Goal: Information Seeking & Learning: Find specific fact

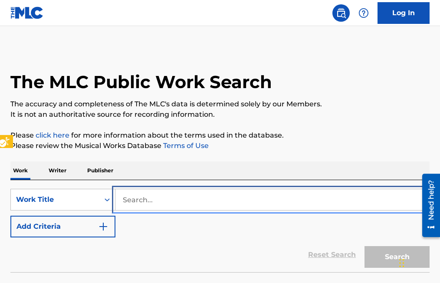
click at [125, 197] on input "Search..." at bounding box center [273, 199] width 314 height 21
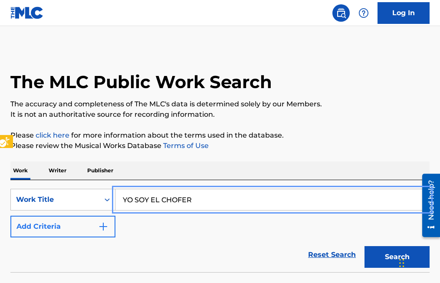
type input "YO SOY EL CHOFER"
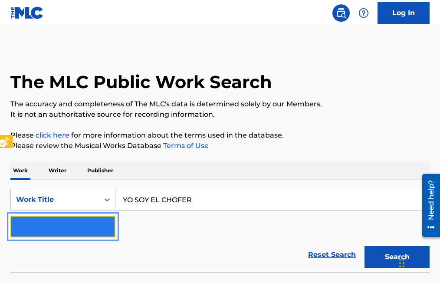
click at [112, 224] on button "Add Criteria" at bounding box center [62, 227] width 105 height 22
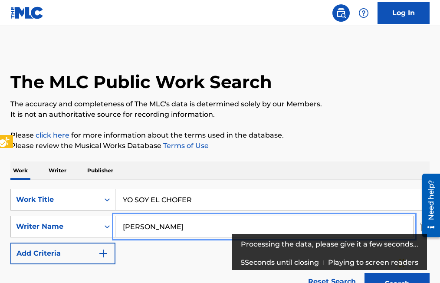
click at [10, 243] on button "Add Criteria" at bounding box center [62, 254] width 105 height 22
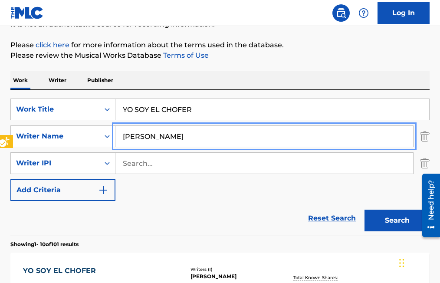
scroll to position [43, 0]
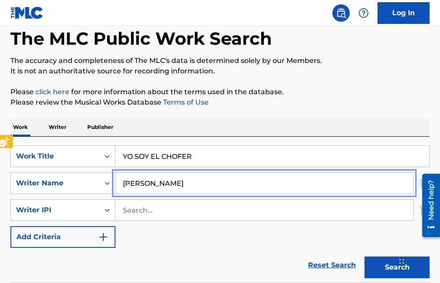
type input "[PERSON_NAME]"
click at [10, 226] on button "Add Criteria" at bounding box center [62, 237] width 105 height 22
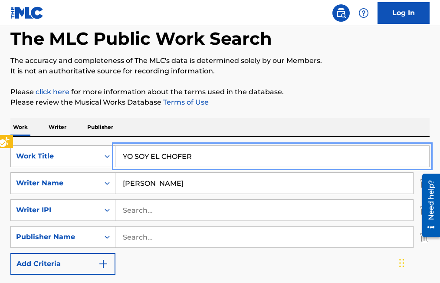
drag, startPoint x: 197, startPoint y: 158, endPoint x: 79, endPoint y: 155, distance: 117.3
type input "VUELVE PRONTO"
click at [10, 253] on button "Add Criteria" at bounding box center [62, 264] width 105 height 22
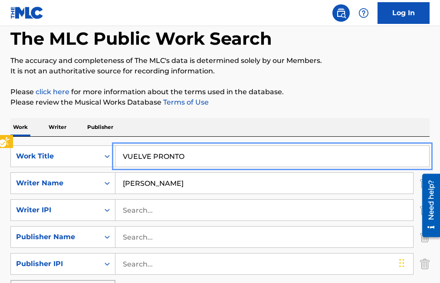
click at [195, 156] on input "VUELVE PRONTO" at bounding box center [273, 156] width 314 height 21
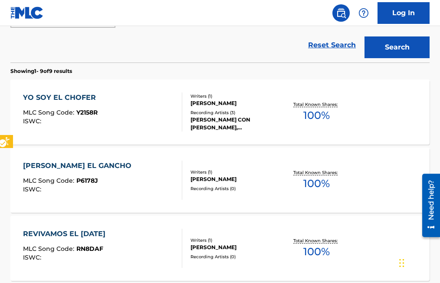
scroll to position [304, 0]
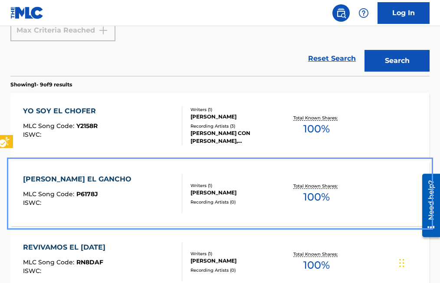
click at [78, 191] on span "P6178J" at bounding box center [87, 194] width 22 height 8
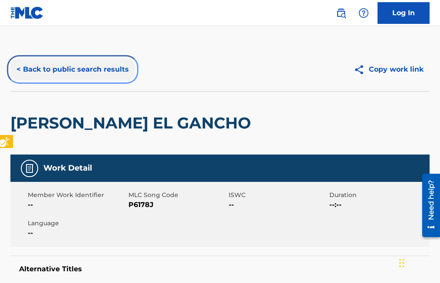
click at [19, 66] on button "< Back to public search results" at bounding box center [72, 70] width 125 height 22
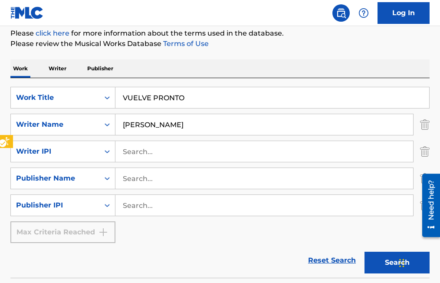
scroll to position [203, 0]
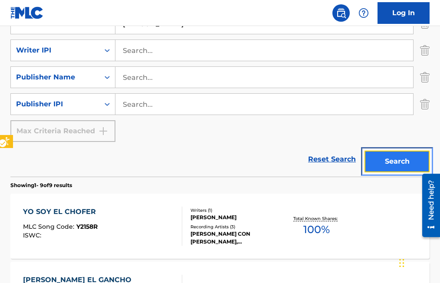
click at [405, 158] on button "Search" at bounding box center [397, 162] width 65 height 22
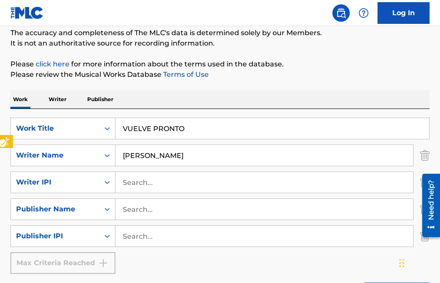
scroll to position [0, 0]
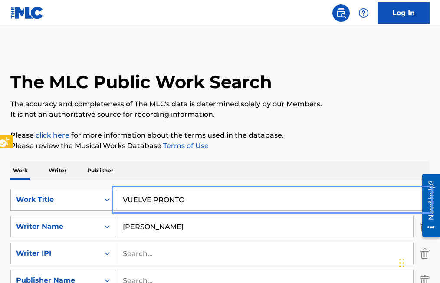
drag, startPoint x: 192, startPoint y: 195, endPoint x: 78, endPoint y: 197, distance: 114.2
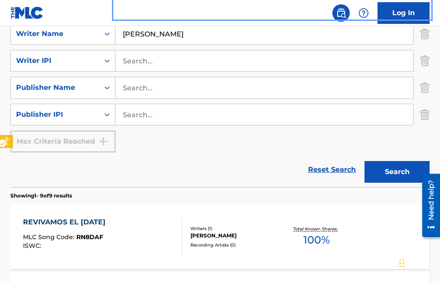
scroll to position [116, 0]
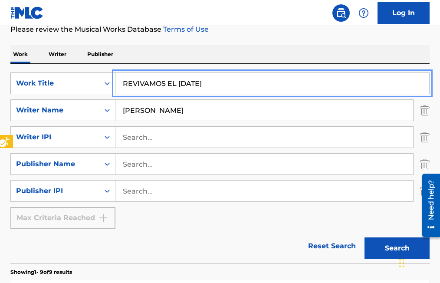
drag, startPoint x: 202, startPoint y: 79, endPoint x: 77, endPoint y: 75, distance: 125.1
click at [77, 75] on div "SearchWithCriteriaf6f98822-bc55-4e34-820f-0d902fb2c94b Work Title REVIVAMOS EL …" at bounding box center [220, 84] width 420 height 22
click at [365, 238] on button "Search" at bounding box center [397, 249] width 65 height 22
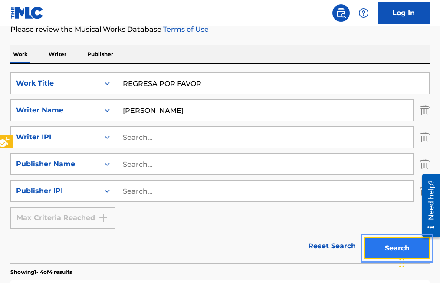
click at [382, 249] on button "Search" at bounding box center [397, 249] width 65 height 22
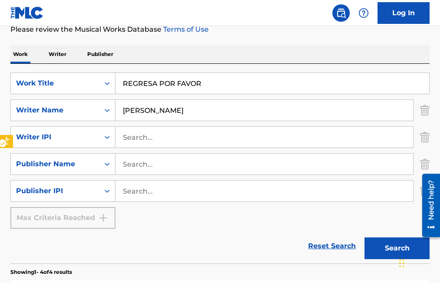
scroll to position [160, 0]
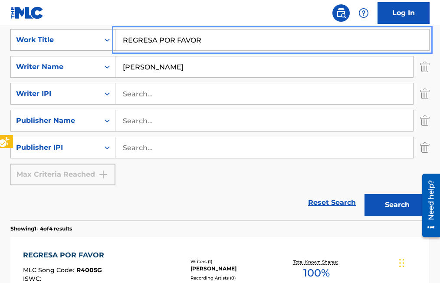
drag, startPoint x: 216, startPoint y: 39, endPoint x: 75, endPoint y: 35, distance: 141.6
click at [75, 35] on div "SearchWithCriteriaf6f98822-bc55-4e34-820f-0d902fb2c94b Work Title REGRESA POR F…" at bounding box center [220, 40] width 420 height 22
click at [365, 194] on button "Search" at bounding box center [397, 205] width 65 height 22
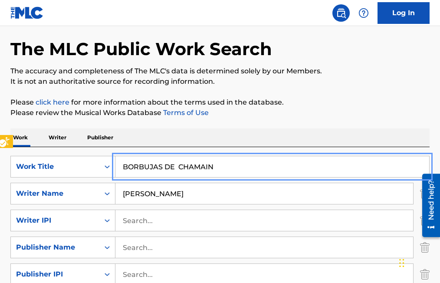
scroll to position [30, 0]
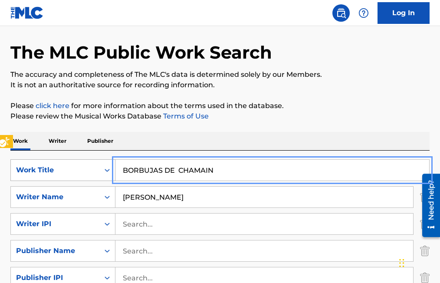
drag, startPoint x: 219, startPoint y: 172, endPoint x: 88, endPoint y: 176, distance: 131.7
click at [88, 176] on div "SearchWithCriteriaf6f98822-bc55-4e34-820f-0d902fb2c94b Work Title BORBUJAS DE C…" at bounding box center [220, 170] width 420 height 22
type input "DAME UN BESO"
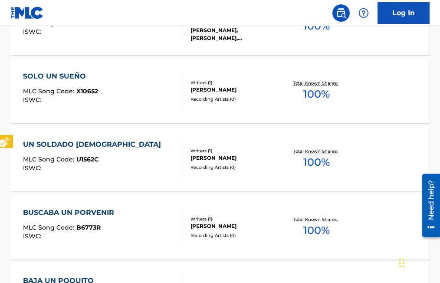
scroll to position [420, 0]
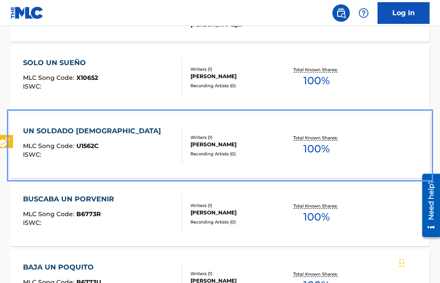
click at [121, 150] on div "UN SOLDADO HISPANO MLC Song Code : U1562C ISWC :" at bounding box center [102, 145] width 159 height 39
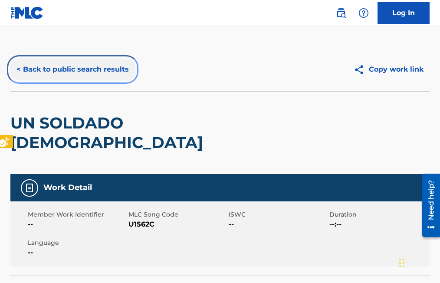
click at [20, 70] on button "< Back to public search results" at bounding box center [72, 70] width 125 height 22
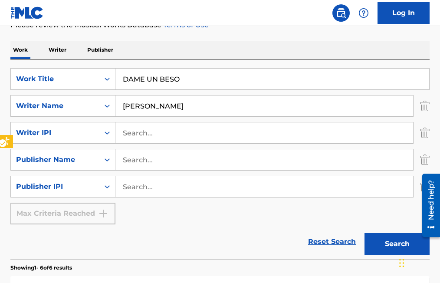
scroll to position [116, 0]
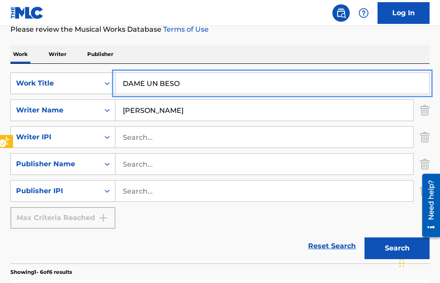
drag, startPoint x: 189, startPoint y: 82, endPoint x: 104, endPoint y: 83, distance: 85.1
click at [365, 238] on button "Search" at bounding box center [397, 249] width 65 height 22
click at [191, 83] on input "CANTINERO ECHATE OTRA" at bounding box center [273, 83] width 314 height 21
click at [365, 238] on button "Search" at bounding box center [397, 249] width 65 height 22
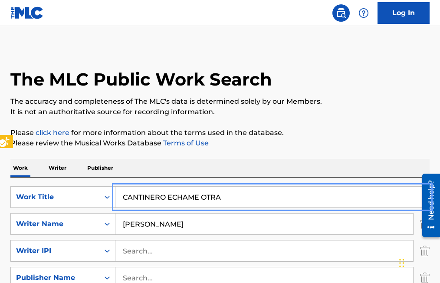
scroll to position [0, 0]
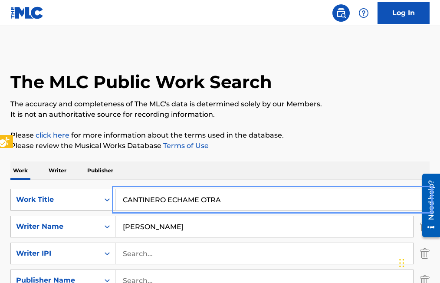
drag, startPoint x: 239, startPoint y: 201, endPoint x: 106, endPoint y: 201, distance: 132.9
click at [106, 201] on div "SearchWithCriteriaf6f98822-bc55-4e34-820f-0d902fb2c94b Work Title CANTINERO ECH…" at bounding box center [220, 200] width 420 height 22
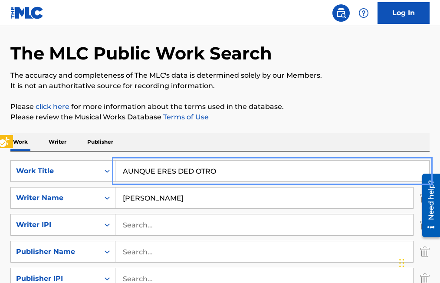
scroll to position [5, 0]
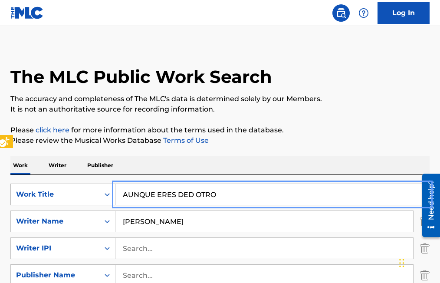
drag, startPoint x: 222, startPoint y: 195, endPoint x: 89, endPoint y: 201, distance: 133.4
click at [89, 201] on div "SearchWithCriteriaf6f98822-bc55-4e34-820f-0d902fb2c94b Work Title AUNQUE ERES D…" at bounding box center [220, 195] width 420 height 22
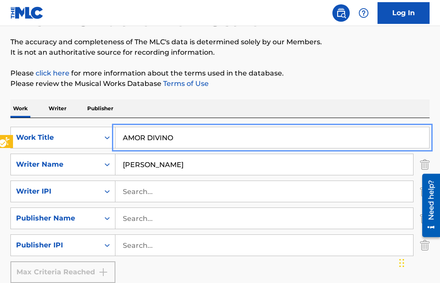
scroll to position [49, 0]
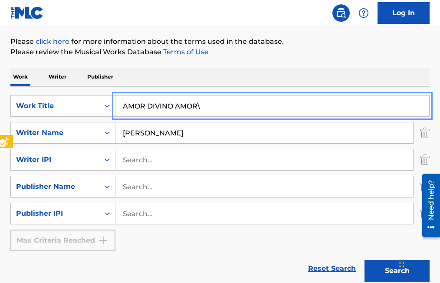
scroll to position [92, 0]
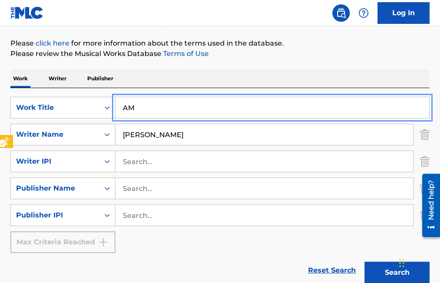
type input "A"
type input "A MAMA Y A PAPA"
click at [365, 262] on button "Search" at bounding box center [397, 273] width 65 height 22
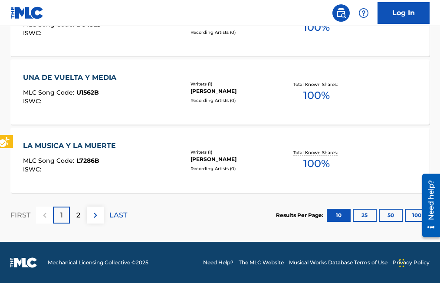
scroll to position [883, 0]
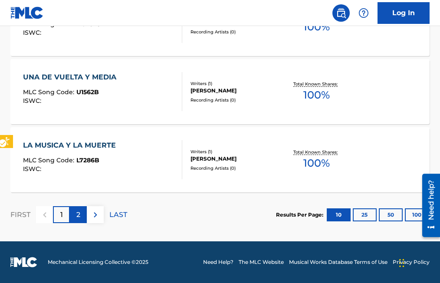
click at [76, 213] on div "2" at bounding box center [78, 214] width 17 height 17
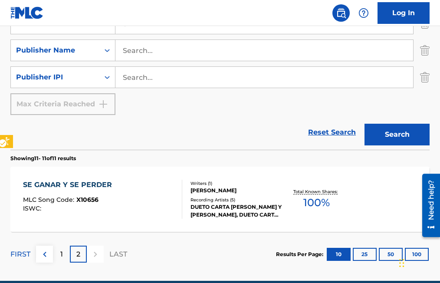
scroll to position [270, 0]
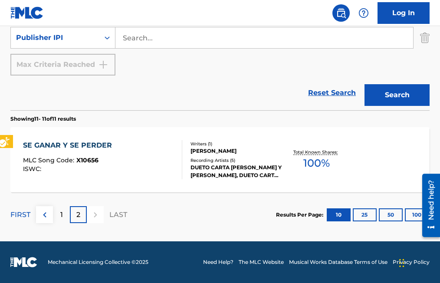
click at [77, 213] on p "2" at bounding box center [78, 215] width 4 height 10
click at [59, 215] on div "1" at bounding box center [61, 214] width 17 height 17
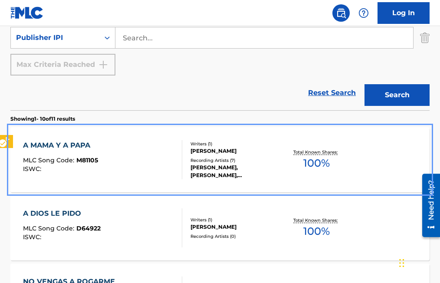
click at [92, 157] on span "M81105" at bounding box center [87, 160] width 22 height 8
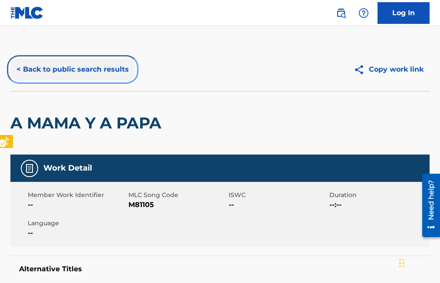
click at [17, 69] on button "< Back to public search results" at bounding box center [72, 70] width 125 height 22
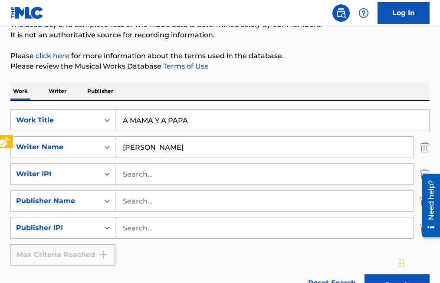
scroll to position [58, 0]
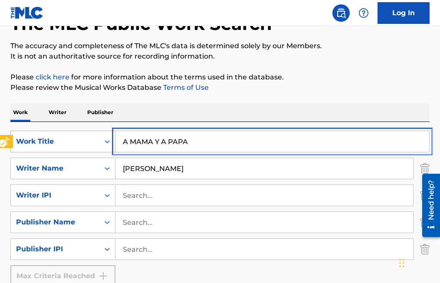
drag, startPoint x: 192, startPoint y: 141, endPoint x: 48, endPoint y: 142, distance: 144.2
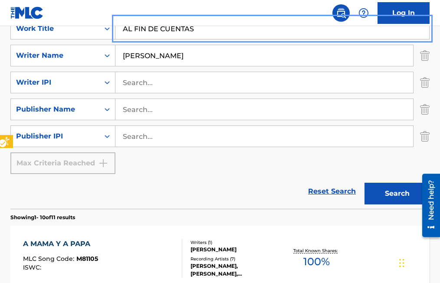
scroll to position [188, 0]
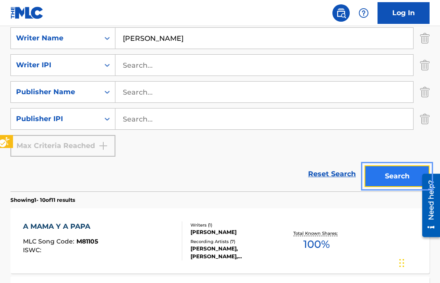
click at [388, 178] on button "Search" at bounding box center [397, 176] width 65 height 22
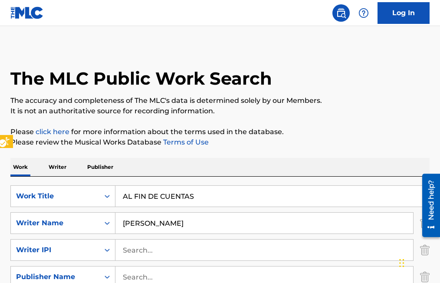
scroll to position [0, 0]
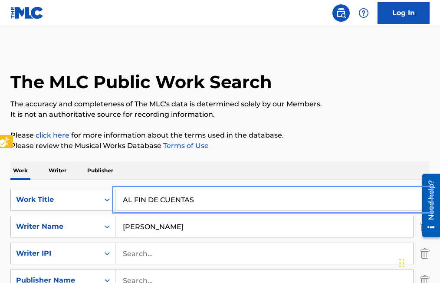
drag, startPoint x: 205, startPoint y: 202, endPoint x: 73, endPoint y: 202, distance: 131.2
click at [73, 202] on div "SearchWithCriteriaf6f98822-bc55-4e34-820f-0d902fb2c94b Work Title AL FIN DE CUE…" at bounding box center [220, 200] width 420 height 22
type input "AMOR ENTRE SOMBRAS"
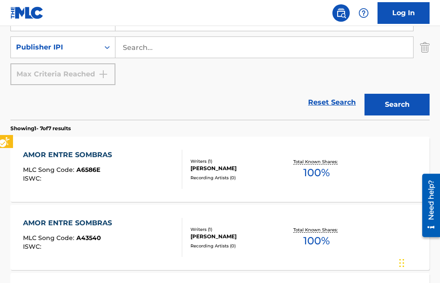
scroll to position [261, 0]
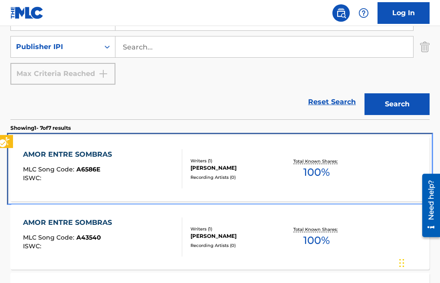
click at [91, 169] on span "A6586E" at bounding box center [88, 169] width 24 height 8
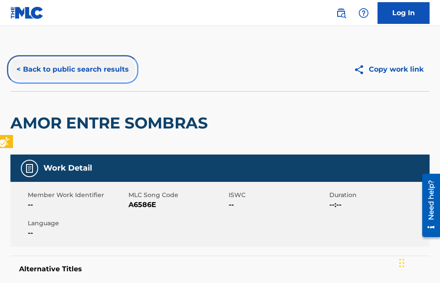
click at [16, 68] on button "< Back to public search results" at bounding box center [72, 70] width 125 height 22
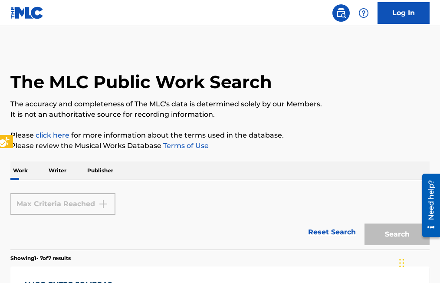
scroll to position [391, 0]
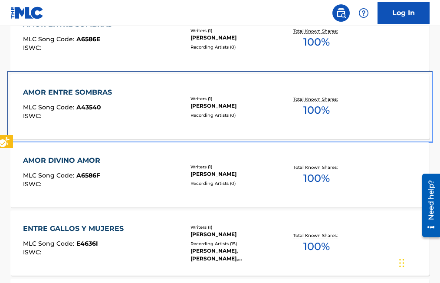
click at [84, 109] on span "A43540" at bounding box center [88, 107] width 25 height 8
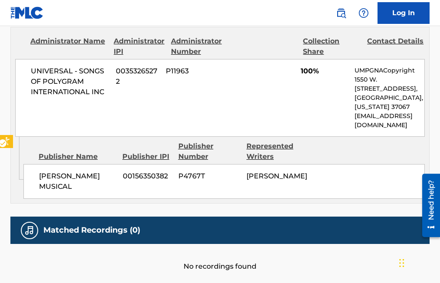
scroll to position [456, 0]
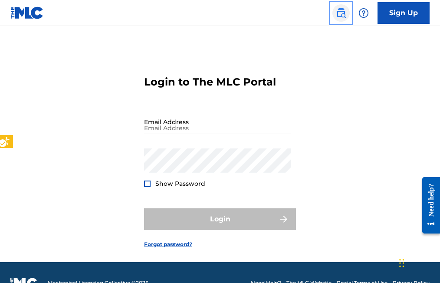
click at [339, 15] on img "Page Menu" at bounding box center [341, 13] width 10 height 10
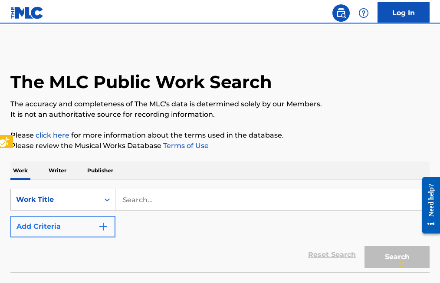
scroll to position [21, 0]
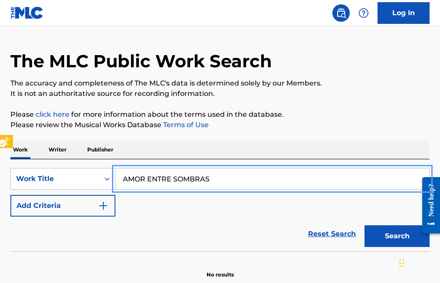
type input "AMOR ENTRE SOMBRAS"
click at [10, 195] on button "Add Criteria" at bounding box center [62, 206] width 105 height 22
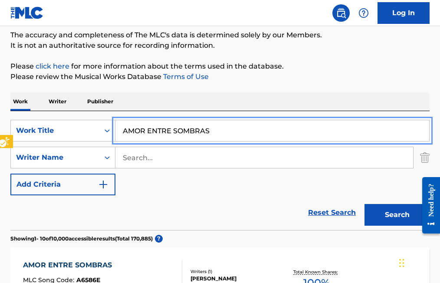
scroll to position [195, 0]
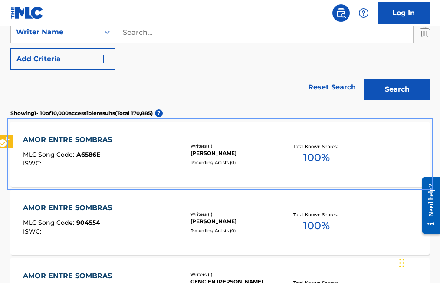
click at [87, 156] on span "A6586E" at bounding box center [88, 155] width 24 height 8
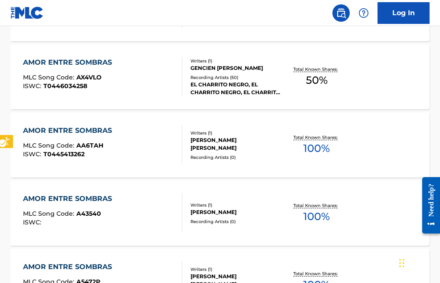
scroll to position [418, 0]
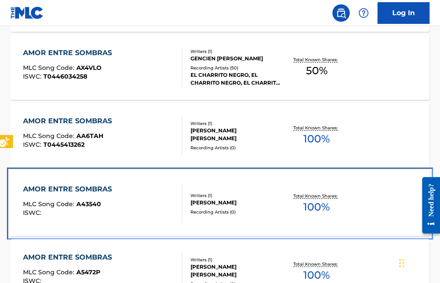
click at [96, 204] on span "A43540" at bounding box center [88, 204] width 25 height 8
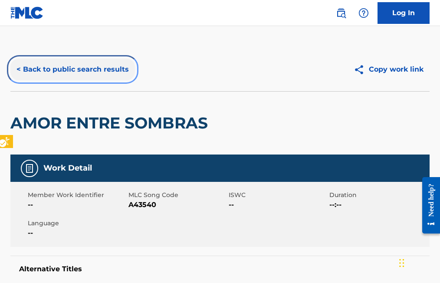
click at [19, 70] on button "< Back to public search results" at bounding box center [72, 70] width 125 height 22
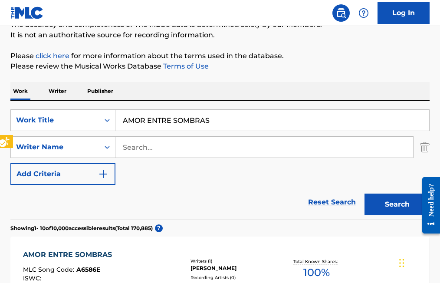
scroll to position [64, 0]
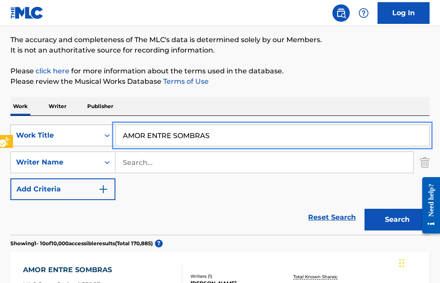
drag, startPoint x: 227, startPoint y: 131, endPoint x: 83, endPoint y: 133, distance: 143.8
type input "AMOR PARA SIEMPRE"
click at [365, 209] on button "Search" at bounding box center [397, 220] width 65 height 22
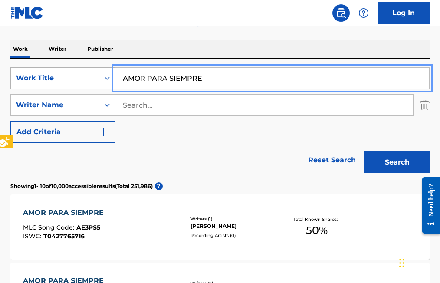
scroll to position [108, 0]
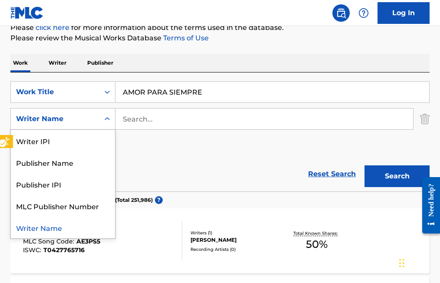
click at [110, 114] on div "Search Form" at bounding box center [107, 119] width 16 height 16
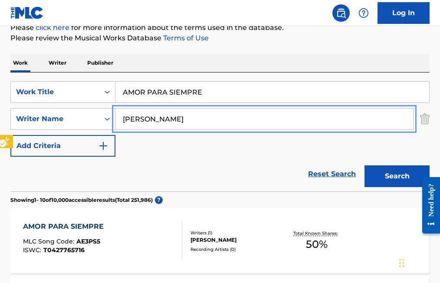
type input "[PERSON_NAME]"
click at [365, 165] on button "Search" at bounding box center [397, 176] width 65 height 22
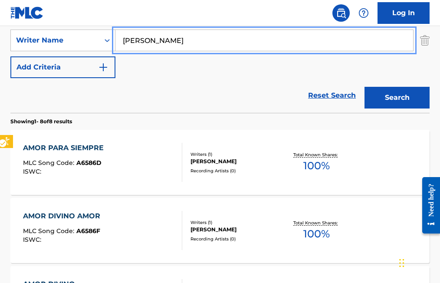
scroll to position [195, 0]
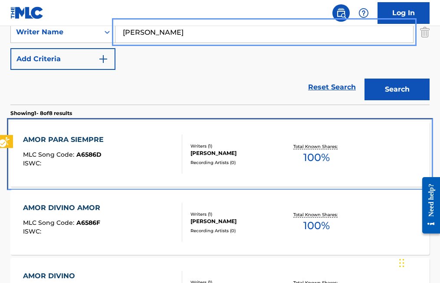
click at [90, 155] on span "A6586D" at bounding box center [88, 155] width 25 height 8
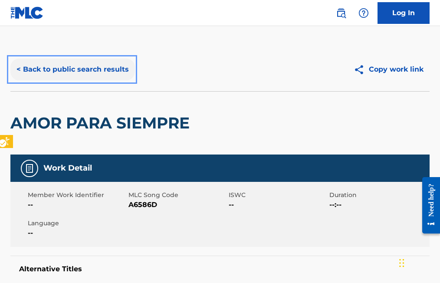
click at [19, 69] on button "< Back to public search results" at bounding box center [72, 70] width 125 height 22
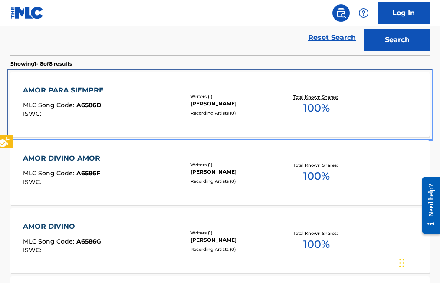
click at [91, 104] on span "A6586D" at bounding box center [88, 105] width 25 height 8
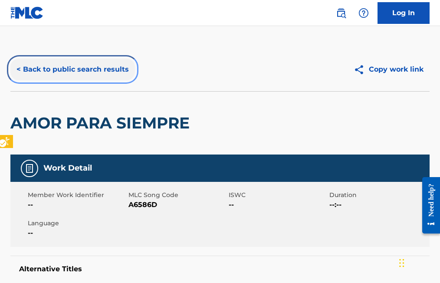
click at [20, 67] on button "< Back to public search results" at bounding box center [72, 70] width 125 height 22
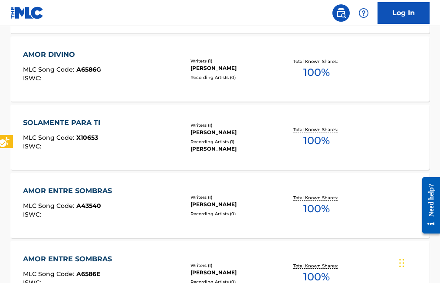
scroll to position [424, 0]
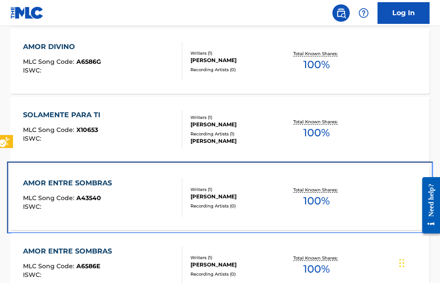
click at [84, 200] on span "A43540" at bounding box center [88, 198] width 25 height 8
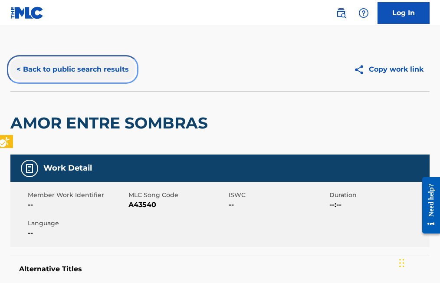
click at [17, 66] on button "< Back to public search results" at bounding box center [72, 70] width 125 height 22
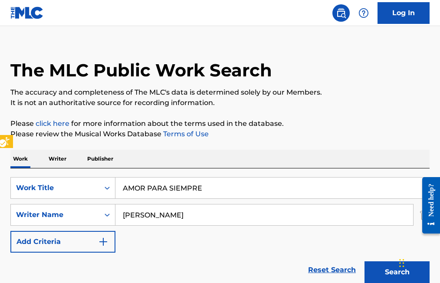
scroll to position [11, 0]
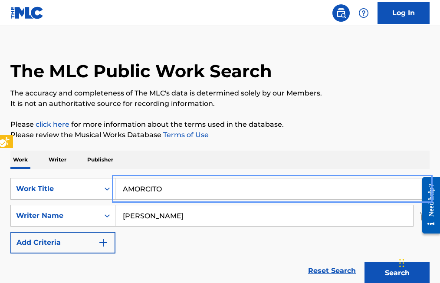
type input "AMORCITO"
click at [365, 262] on button "Search" at bounding box center [397, 273] width 65 height 22
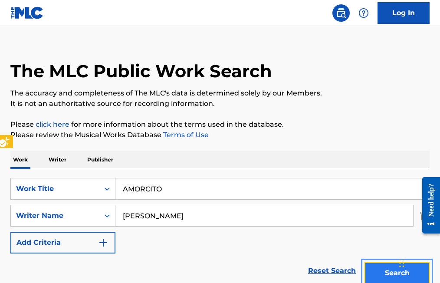
click at [387, 273] on button "Search" at bounding box center [397, 273] width 65 height 22
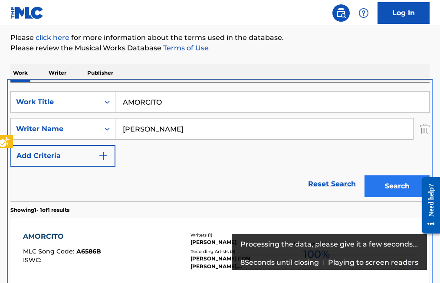
scroll to position [139, 0]
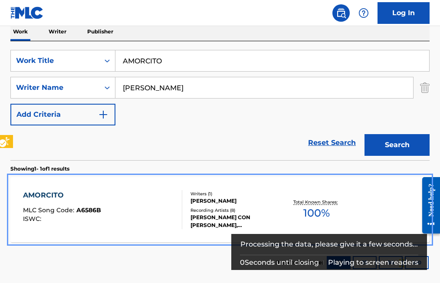
click at [94, 210] on span "A6586B" at bounding box center [88, 210] width 25 height 8
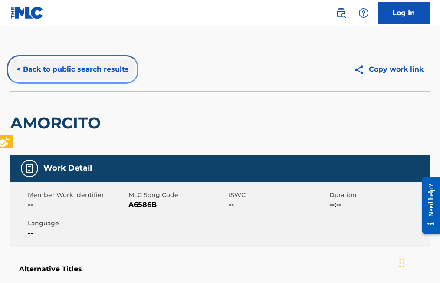
click at [18, 67] on button "< Back to public search results" at bounding box center [72, 70] width 125 height 22
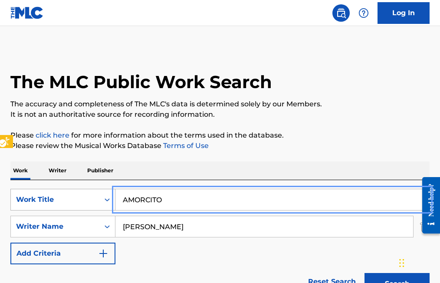
drag, startPoint x: 171, startPoint y: 199, endPoint x: 105, endPoint y: 198, distance: 65.6
click at [365, 273] on button "Search" at bounding box center [397, 284] width 65 height 22
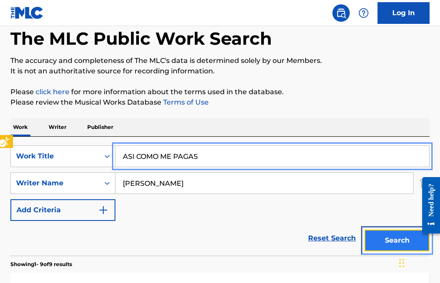
click at [394, 239] on button "Search" at bounding box center [397, 241] width 65 height 22
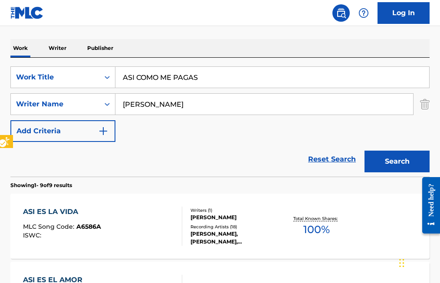
scroll to position [79, 0]
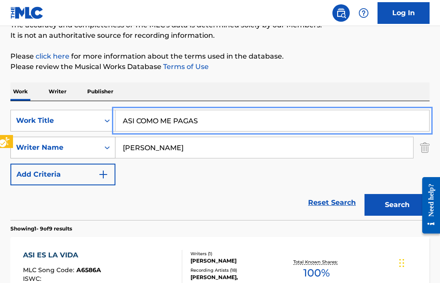
drag, startPoint x: 214, startPoint y: 121, endPoint x: 115, endPoint y: 141, distance: 101.4
click at [115, 141] on div "SearchWithCriteria6b9d3b3b-6438-4f60-9fb2-3b682b729ce8 Work Title ASI COMO ME P…" at bounding box center [220, 148] width 420 height 76
type input "NO LOGRASTE OLVIDARME"
click at [365, 194] on button "Search" at bounding box center [397, 205] width 65 height 22
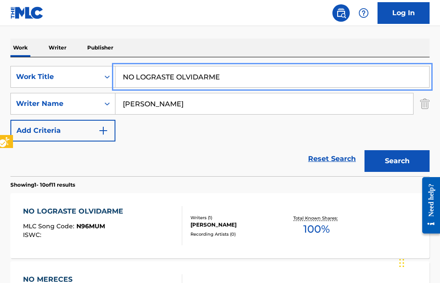
scroll to position [166, 0]
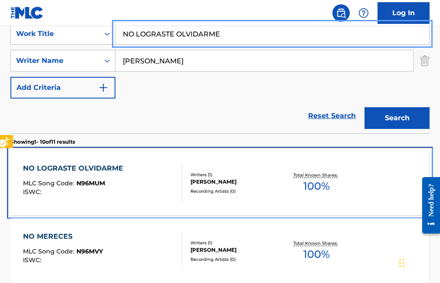
click at [96, 183] on span "N96MUM" at bounding box center [90, 183] width 29 height 8
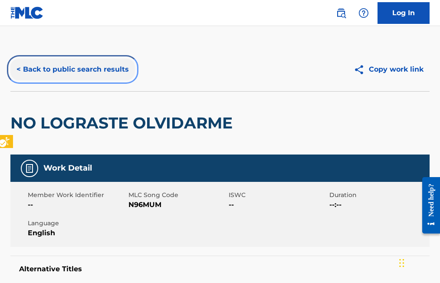
click at [19, 68] on button "< Back to public search results" at bounding box center [72, 70] width 125 height 22
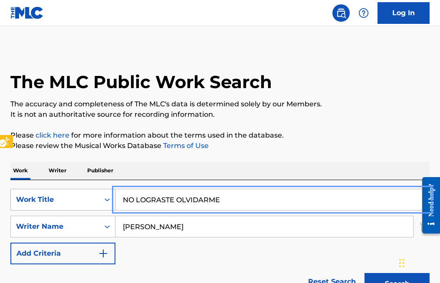
drag, startPoint x: 224, startPoint y: 199, endPoint x: 115, endPoint y: 208, distance: 109.9
click at [365, 273] on button "Search" at bounding box center [397, 284] width 65 height 22
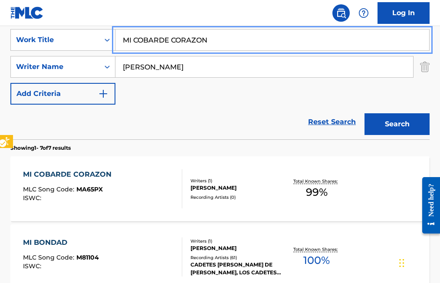
scroll to position [116, 0]
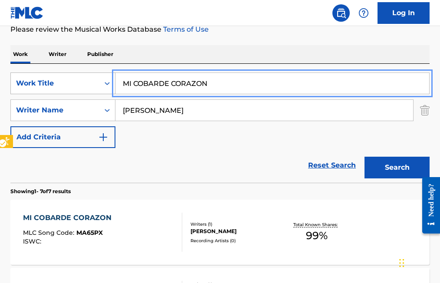
drag, startPoint x: 227, startPoint y: 82, endPoint x: 56, endPoint y: 88, distance: 171.2
click at [56, 88] on div "SearchWithCriteria6b9d3b3b-6438-4f60-9fb2-3b682b729ce8 Work Title MI COBARDE CO…" at bounding box center [220, 84] width 420 height 22
click at [365, 157] on button "Search" at bounding box center [397, 168] width 65 height 22
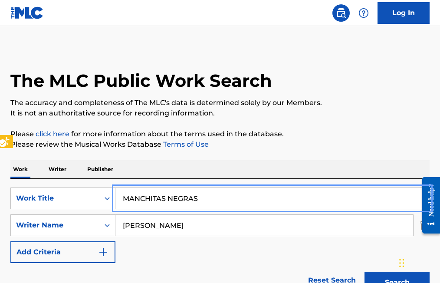
scroll to position [0, 0]
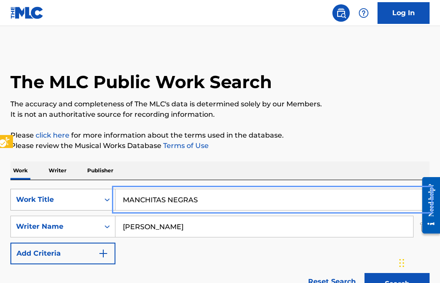
drag, startPoint x: 199, startPoint y: 198, endPoint x: 44, endPoint y: 210, distance: 155.9
click at [44, 210] on div "SearchWithCriteria6b9d3b3b-6438-4f60-9fb2-3b682b729ce8 Work Title MANCHITAS NEG…" at bounding box center [220, 200] width 420 height 22
click at [365, 273] on button "Search" at bounding box center [397, 284] width 65 height 22
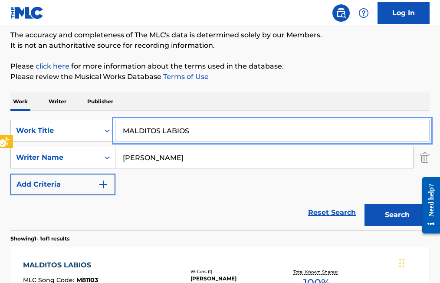
scroll to position [55, 0]
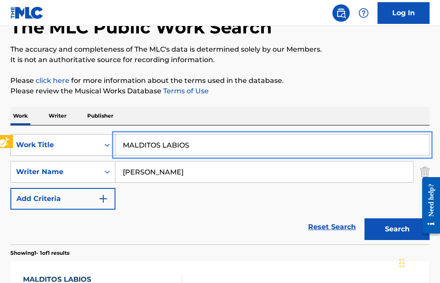
drag, startPoint x: 196, startPoint y: 140, endPoint x: 78, endPoint y: 149, distance: 118.0
click at [78, 149] on div "SearchWithCriteria6b9d3b3b-6438-4f60-9fb2-3b682b729ce8 Work Title MALDITOS LABI…" at bounding box center [220, 145] width 420 height 22
click at [365, 218] on button "Search" at bounding box center [397, 229] width 65 height 22
drag, startPoint x: 223, startPoint y: 142, endPoint x: 101, endPoint y: 144, distance: 122.1
click at [101, 144] on div "SearchWithCriteria6b9d3b3b-6438-4f60-9fb2-3b682b729ce8 Work Title MALDITA BOTEL…" at bounding box center [220, 145] width 420 height 22
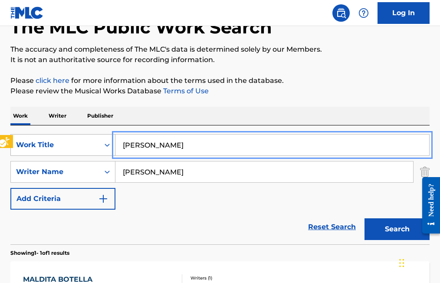
type input "MIGUEL LUNA"
click at [365, 218] on button "Search" at bounding box center [397, 229] width 65 height 22
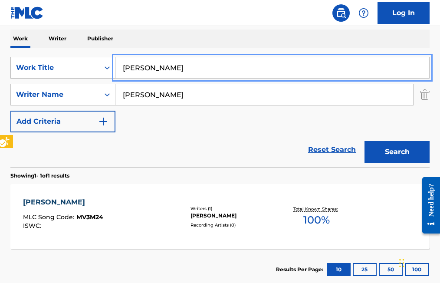
scroll to position [142, 0]
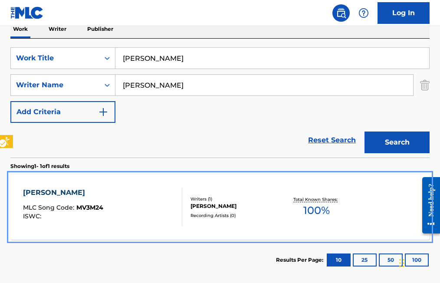
click at [95, 211] on span "MV3M24" at bounding box center [89, 208] width 27 height 8
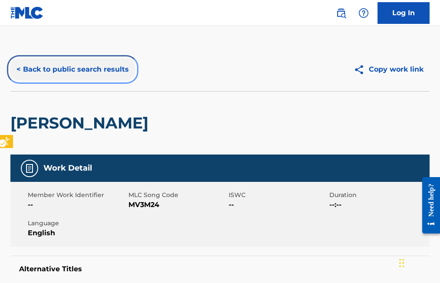
click at [18, 71] on button "< Back to public search results" at bounding box center [72, 70] width 125 height 22
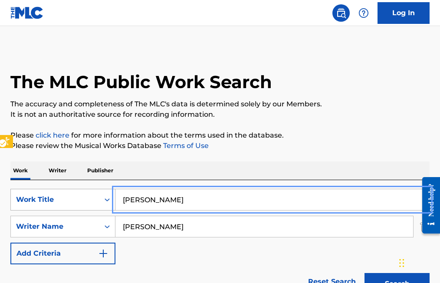
drag, startPoint x: 191, startPoint y: 199, endPoint x: 89, endPoint y: 201, distance: 101.2
type input "NUNCA VUELVAS A M I"
click at [365, 273] on button "Search" at bounding box center [397, 284] width 65 height 22
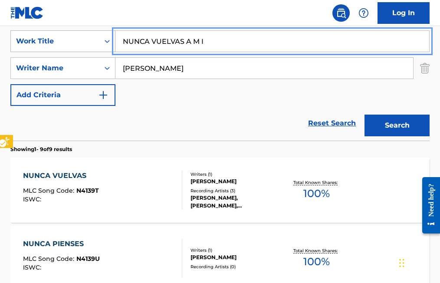
scroll to position [174, 0]
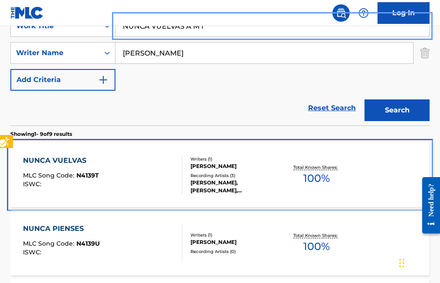
click at [90, 177] on span "N4139T" at bounding box center [87, 176] width 23 height 8
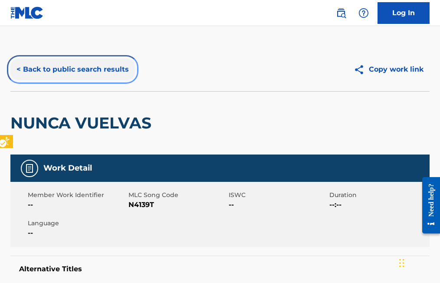
click at [20, 71] on button "< Back to public search results" at bounding box center [72, 70] width 125 height 22
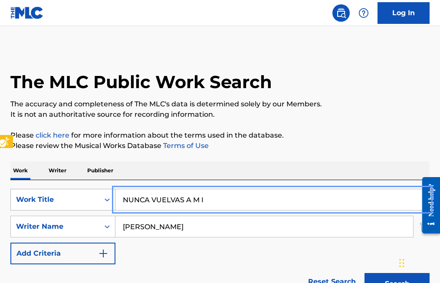
drag, startPoint x: 220, startPoint y: 198, endPoint x: 94, endPoint y: 201, distance: 126.4
click at [365, 273] on button "Search" at bounding box center [397, 284] width 65 height 22
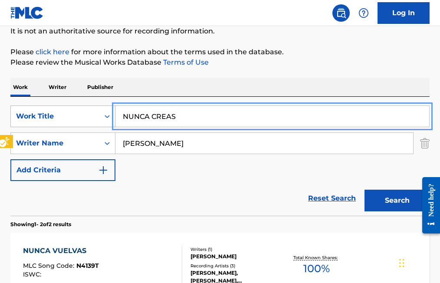
scroll to position [87, 0]
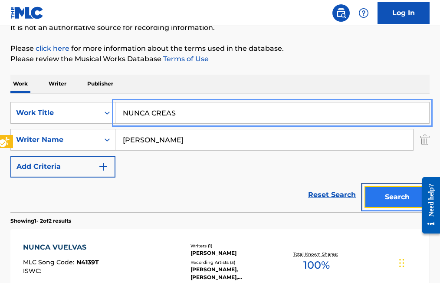
click at [398, 196] on button "Search" at bounding box center [397, 197] width 65 height 22
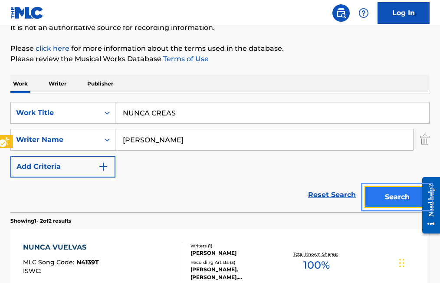
click at [389, 196] on button "Search" at bounding box center [397, 197] width 65 height 22
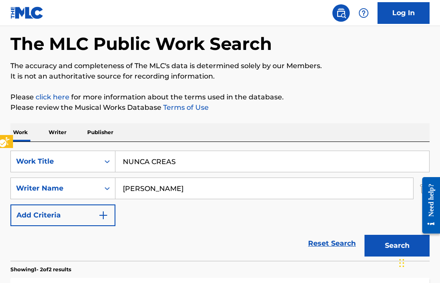
scroll to position [36, 0]
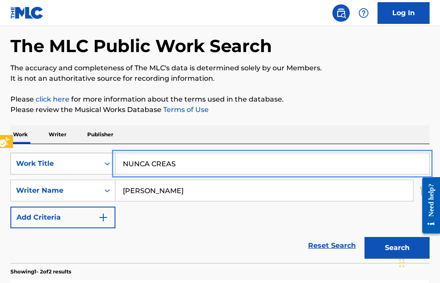
drag, startPoint x: 186, startPoint y: 162, endPoint x: 86, endPoint y: 166, distance: 100.9
click at [86, 166] on div "SearchWithCriteria6b9d3b3b-6438-4f60-9fb2-3b682b729ce8 Work Title NUNCA CREAS" at bounding box center [220, 164] width 420 height 22
type input "INPOSIBLE OLVIDARTE"
click at [365, 237] on button "Search" at bounding box center [397, 248] width 65 height 22
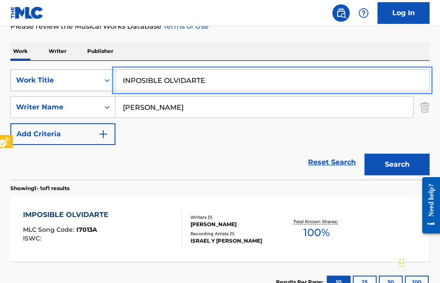
scroll to position [123, 0]
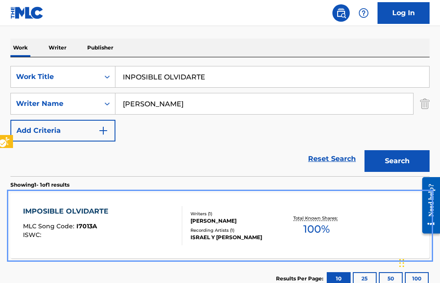
click at [81, 223] on span "I7013A" at bounding box center [86, 226] width 21 height 8
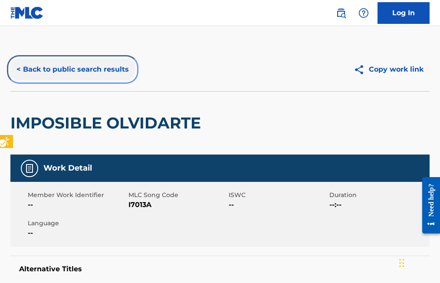
click at [19, 65] on button "< Back to public search results" at bounding box center [72, 70] width 125 height 22
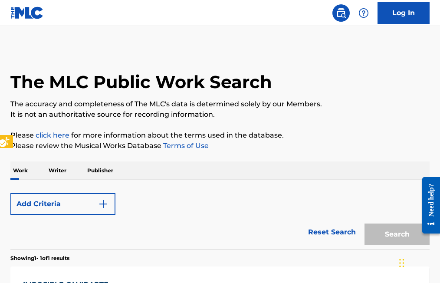
scroll to position [123, 0]
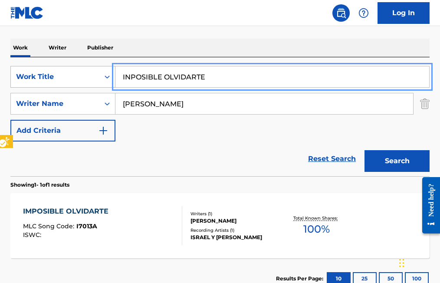
drag, startPoint x: 211, startPoint y: 76, endPoint x: 108, endPoint y: 76, distance: 103.4
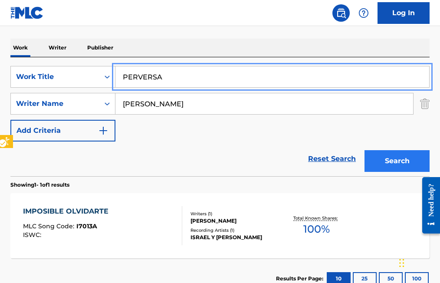
type input "PERVERSA"
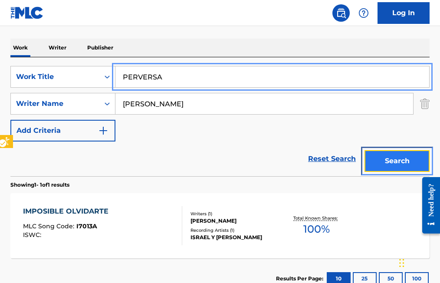
click at [398, 155] on button "Search" at bounding box center [397, 161] width 65 height 22
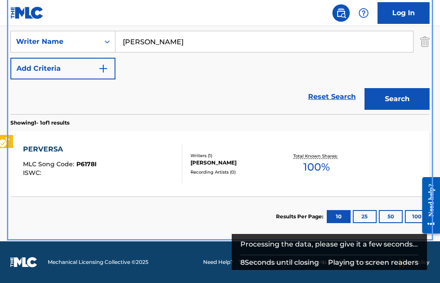
scroll to position [180, 0]
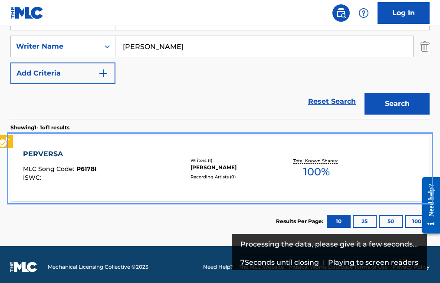
click at [90, 167] on span "P6178I" at bounding box center [86, 169] width 20 height 8
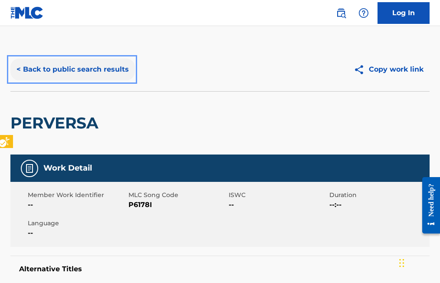
click at [17, 70] on button "< Back to public search results" at bounding box center [72, 70] width 125 height 22
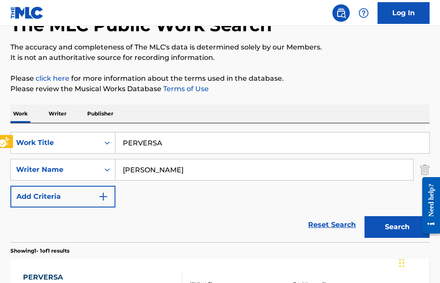
scroll to position [49, 0]
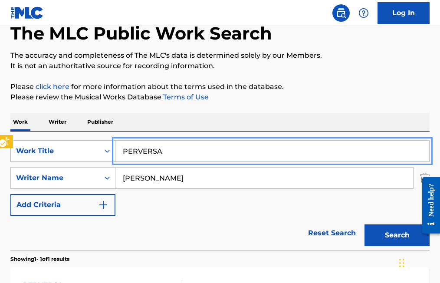
drag, startPoint x: 171, startPoint y: 150, endPoint x: 99, endPoint y: 151, distance: 71.7
type input "SELENA"
click at [365, 225] on button "Search" at bounding box center [397, 236] width 65 height 22
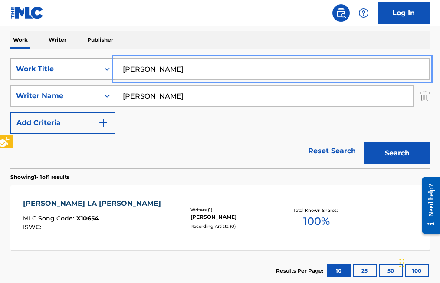
scroll to position [135, 0]
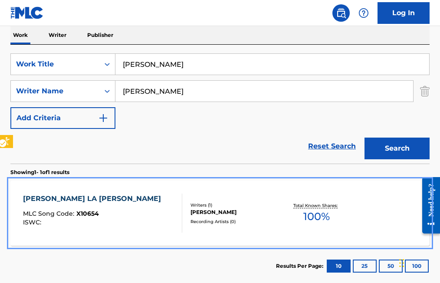
click at [76, 211] on span "X10654" at bounding box center [87, 214] width 23 height 8
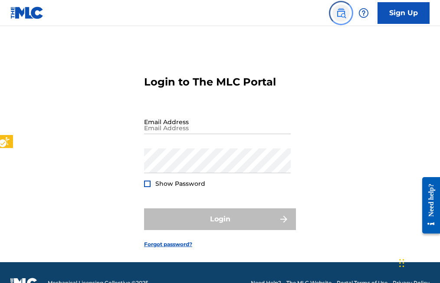
click at [339, 14] on img "Page Menu" at bounding box center [341, 13] width 10 height 10
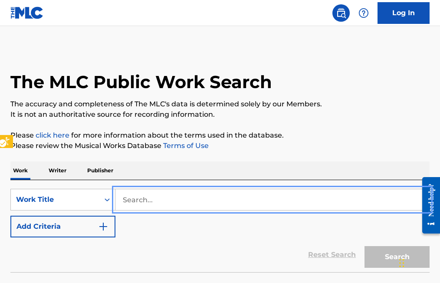
type input "B"
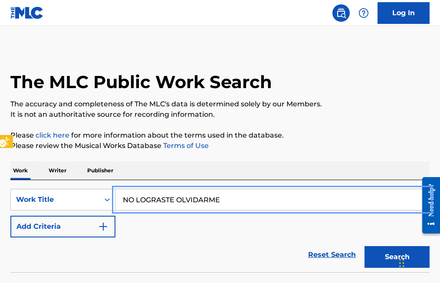
type input "NO LOGRASTE OLVIDARME"
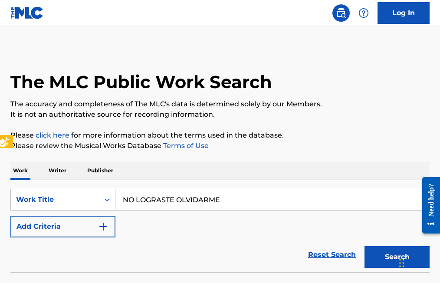
click at [144, 218] on div "SearchWithCriteriaddb29026-3977-4a9d-b783-8e6d84022bcb Work Title NO LOGRASTE O…" at bounding box center [220, 213] width 420 height 49
click at [131, 220] on div "SearchWithCriteriaddb29026-3977-4a9d-b783-8e6d84022bcb Work Title NO LOGRASTE O…" at bounding box center [220, 213] width 420 height 49
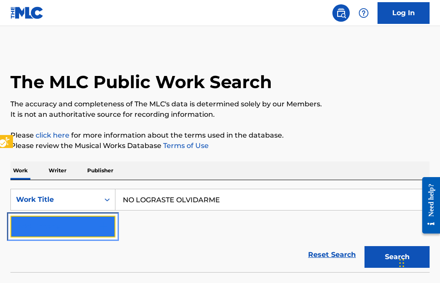
click at [112, 228] on button "Add Criteria" at bounding box center [62, 227] width 105 height 22
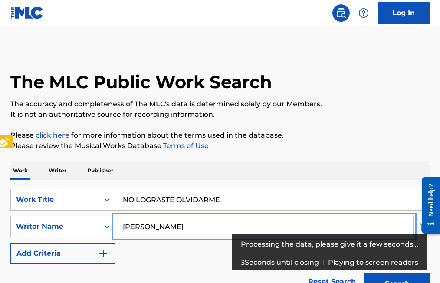
type input "[PERSON_NAME]"
click at [10, 243] on button "Add Criteria" at bounding box center [62, 254] width 105 height 22
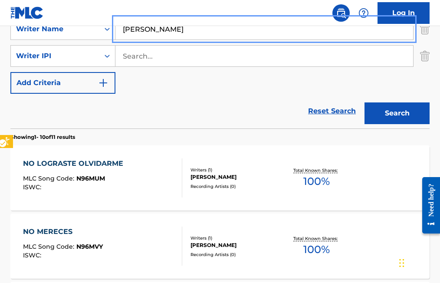
scroll to position [174, 0]
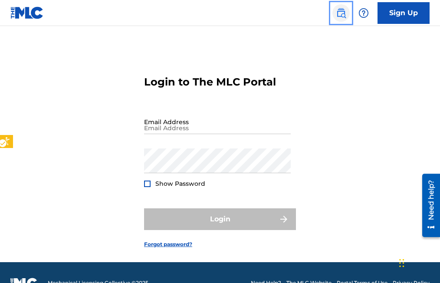
click at [340, 16] on img "Page Menu" at bounding box center [341, 13] width 10 height 10
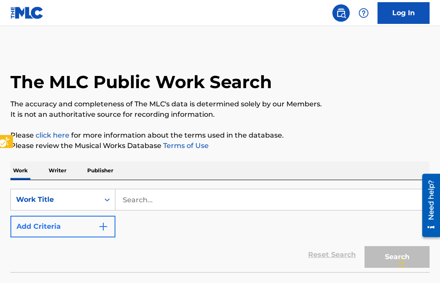
scroll to position [21, 0]
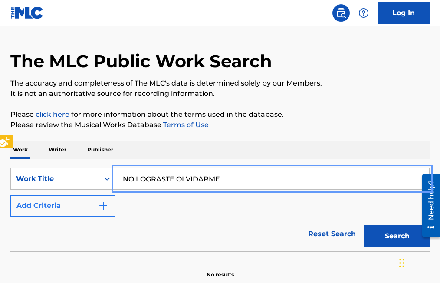
type input "NO LOGRASTE OLVIDARME"
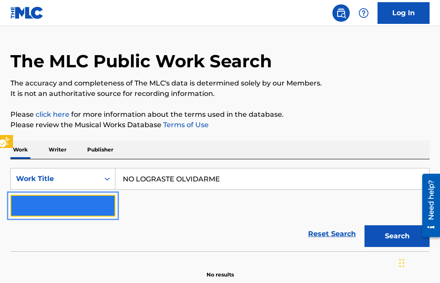
click at [111, 201] on button "Add Criteria" at bounding box center [62, 206] width 105 height 22
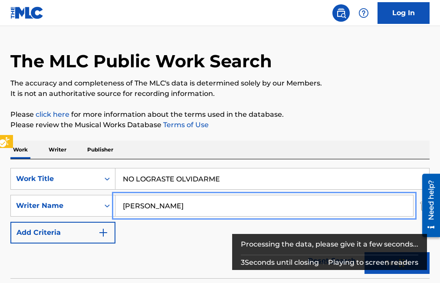
type input "[PERSON_NAME]"
click at [10, 222] on button "Add Criteria" at bounding box center [62, 233] width 105 height 22
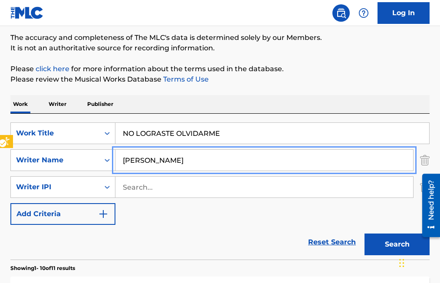
scroll to position [64, 0]
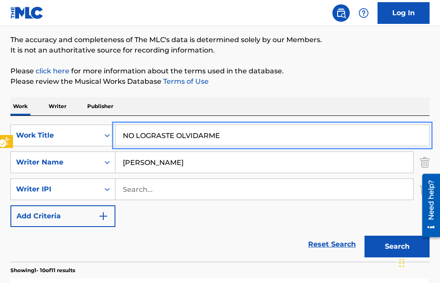
drag, startPoint x: 240, startPoint y: 139, endPoint x: 43, endPoint y: 149, distance: 197.4
click at [43, 149] on div "SearchWithCriteriaee405e26-6992-43ca-b766-77f3221ef7ac Work Title NO LOGRASTE O…" at bounding box center [220, 176] width 420 height 102
type input "HAS QUE LLORE TU ACORDEON"
click at [10, 205] on button "Add Criteria" at bounding box center [62, 216] width 105 height 22
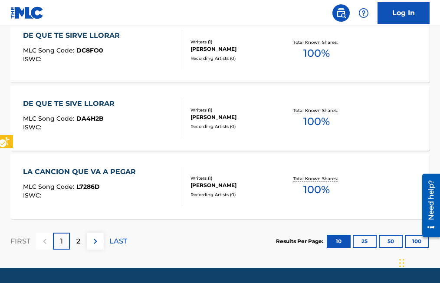
scroll to position [856, 0]
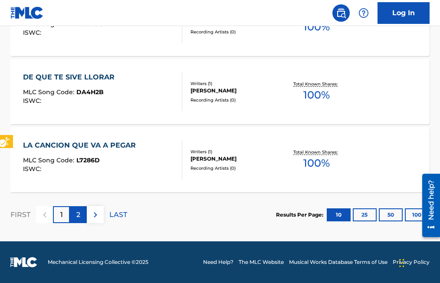
click at [74, 214] on div "2" at bounding box center [78, 214] width 17 height 17
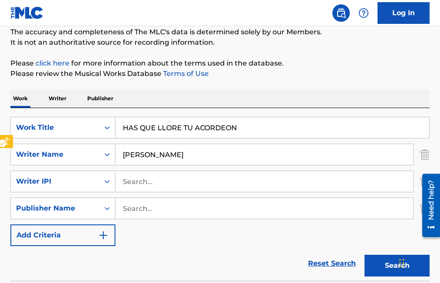
scroll to position [87, 0]
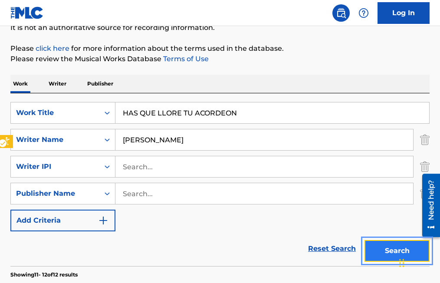
click at [384, 248] on button "Search" at bounding box center [397, 251] width 65 height 22
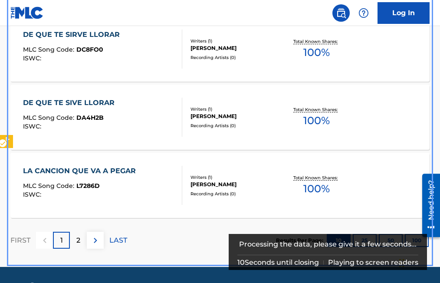
scroll to position [856, 0]
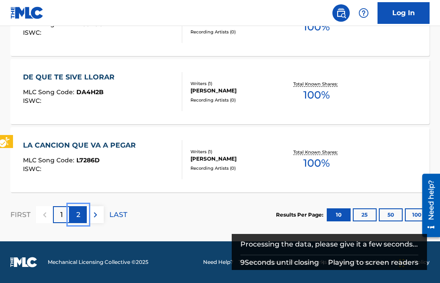
click at [75, 213] on div "2" at bounding box center [78, 214] width 17 height 17
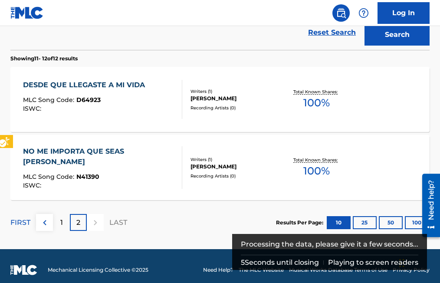
scroll to position [311, 0]
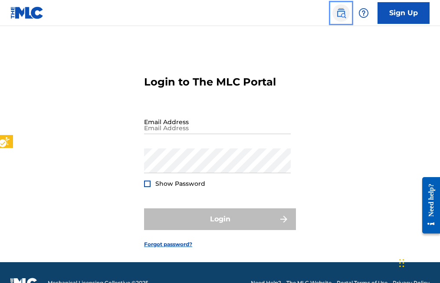
click at [341, 9] on img "Page Menu" at bounding box center [341, 13] width 10 height 10
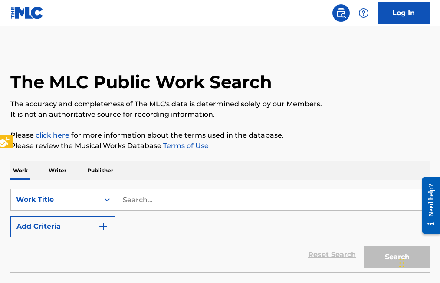
scroll to position [21, 0]
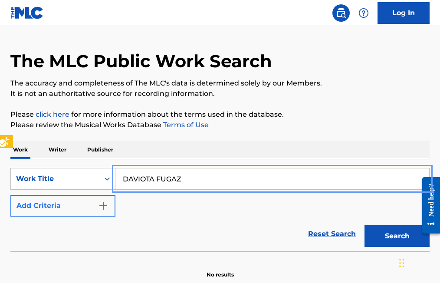
type input "DAVIOTA FUGAZ"
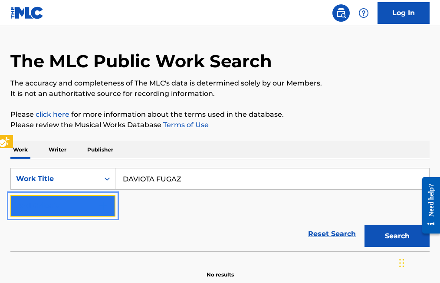
click at [108, 202] on img "Search Form" at bounding box center [103, 206] width 10 height 10
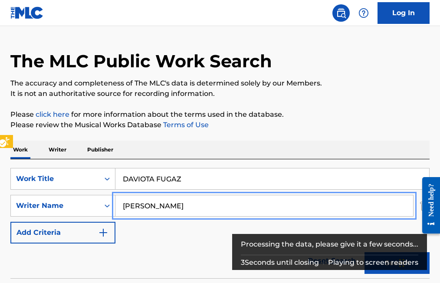
type input "[PERSON_NAME]"
click at [10, 222] on button "Add Criteria" at bounding box center [62, 233] width 105 height 22
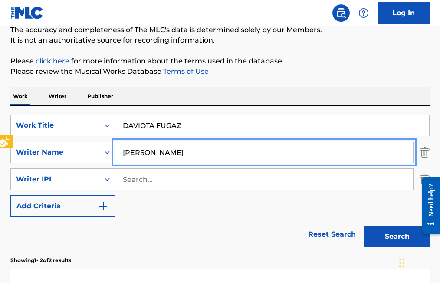
scroll to position [64, 0]
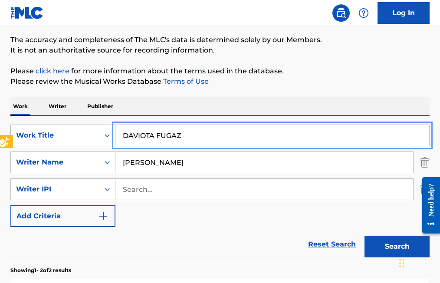
drag, startPoint x: 201, startPoint y: 136, endPoint x: 73, endPoint y: 145, distance: 128.4
click at [73, 145] on div "SearchWithCriteria4a53e666-b421-4fc7-b067-db8fac501186 Work Title DAVIOTA FUGAZ" at bounding box center [220, 136] width 420 height 22
click at [211, 135] on input "[PERSON_NAME] UNA VARTA" at bounding box center [273, 135] width 314 height 21
click at [10, 205] on button "Add Criteria" at bounding box center [62, 216] width 105 height 22
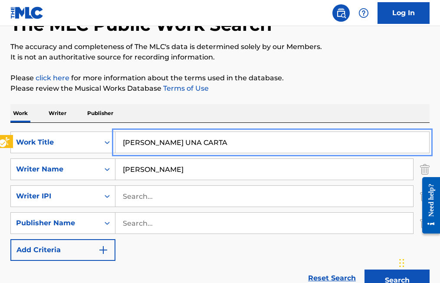
scroll to position [87, 0]
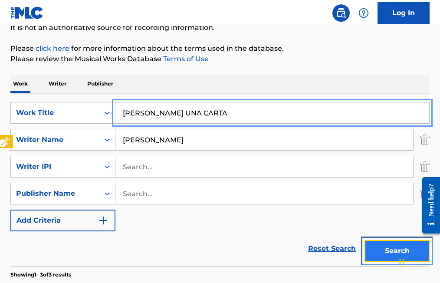
click at [387, 250] on button "Search" at bounding box center [397, 251] width 65 height 22
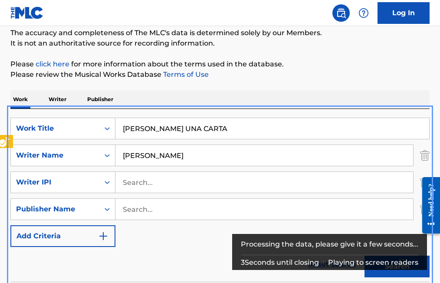
scroll to position [28, 0]
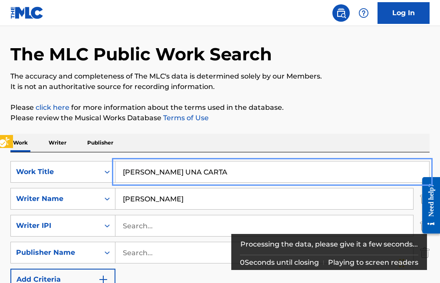
click at [137, 170] on input "HAYTE MANDARE UNA CARTA" at bounding box center [273, 172] width 314 height 21
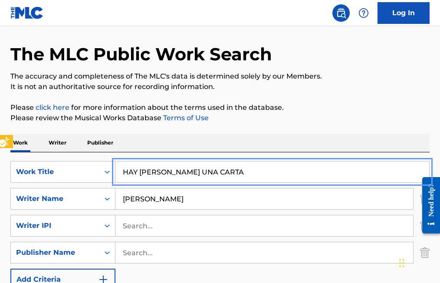
click at [10, 269] on button "Add Criteria" at bounding box center [62, 280] width 105 height 22
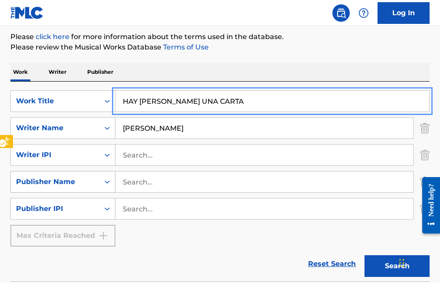
scroll to position [98, 0]
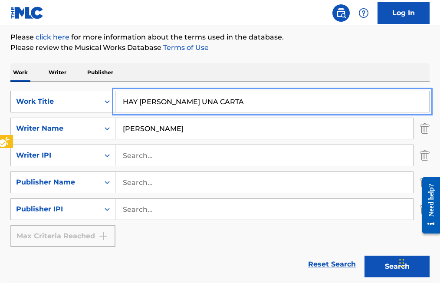
drag, startPoint x: 238, startPoint y: 101, endPoint x: 40, endPoint y: 103, distance: 197.6
click at [40, 103] on div "SearchWithCriteria4a53e666-b421-4fc7-b067-db8fac501186 Work Title HAY TE MANDAR…" at bounding box center [220, 102] width 420 height 22
type input "GAVIOTA FUGAZ"
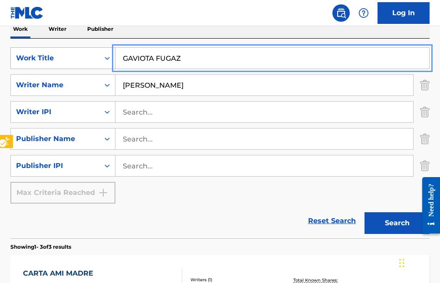
scroll to position [185, 0]
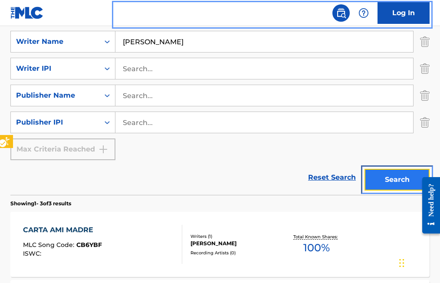
click at [392, 182] on button "Search" at bounding box center [397, 180] width 65 height 22
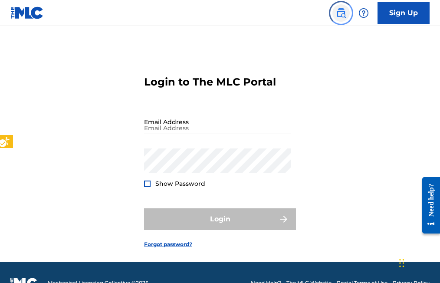
click at [338, 13] on img "Page Menu" at bounding box center [341, 13] width 10 height 10
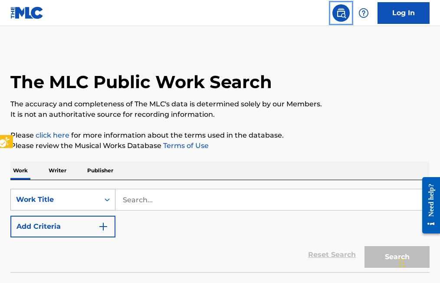
scroll to position [21, 0]
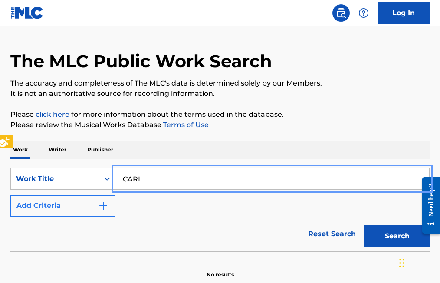
type input "CARI"
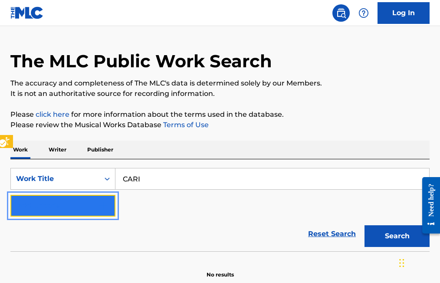
click at [108, 202] on img "Search Form" at bounding box center [103, 206] width 10 height 10
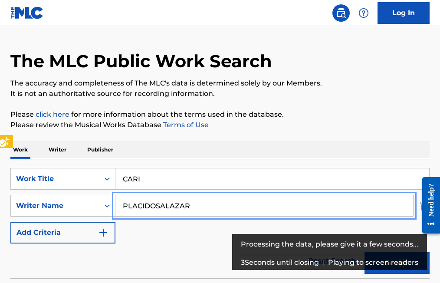
type input "PLACIDOSALAZAR"
click at [10, 222] on button "Add Criteria" at bounding box center [62, 233] width 105 height 22
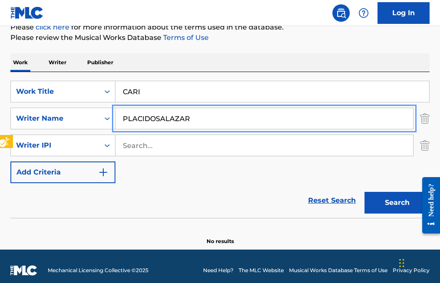
scroll to position [116, 0]
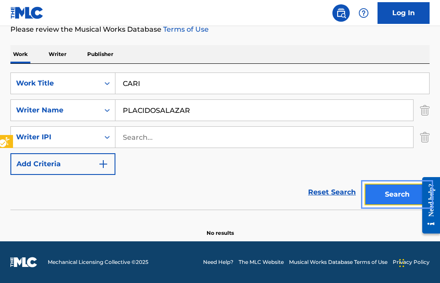
click at [388, 198] on button "Search" at bounding box center [397, 195] width 65 height 22
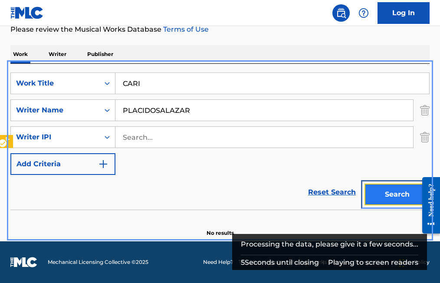
click at [395, 191] on button "Search" at bounding box center [397, 195] width 65 height 22
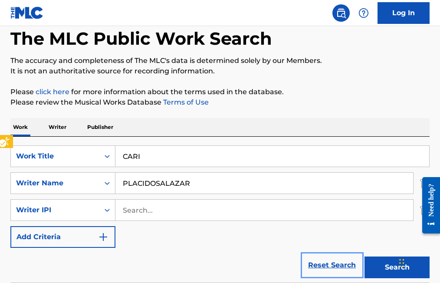
scroll to position [0, 0]
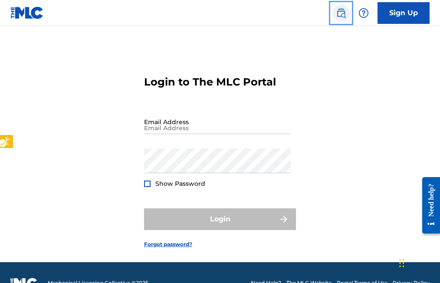
click at [344, 13] on img "Page Menu" at bounding box center [341, 13] width 10 height 10
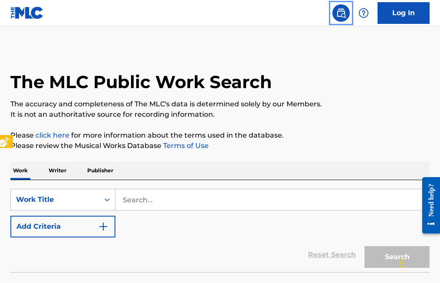
scroll to position [21, 0]
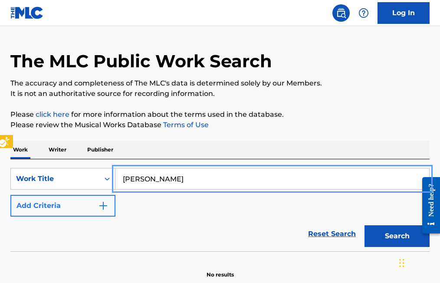
type input "MIGUEL LUNA"
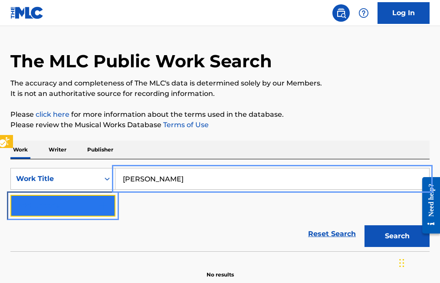
click at [107, 203] on img "Search Form" at bounding box center [103, 206] width 10 height 10
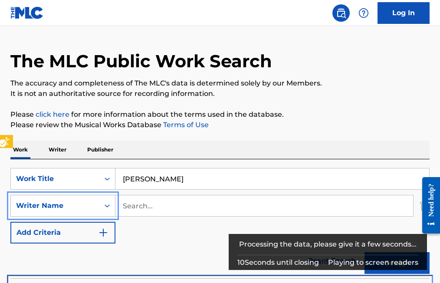
scroll to position [299, 0]
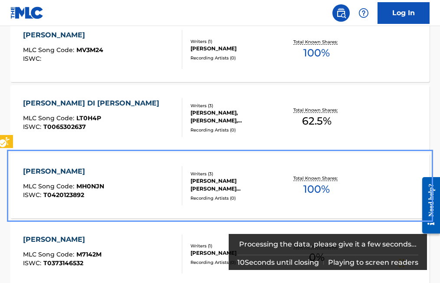
click at [122, 204] on div "MIGUEL MIGUEL MLC Song Code : MH0NJN ISWC : T0420123892" at bounding box center [102, 185] width 159 height 39
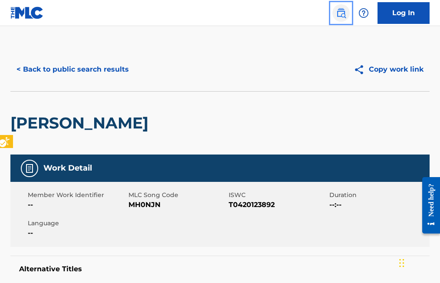
click at [337, 8] on img "Page Menu" at bounding box center [341, 13] width 10 height 10
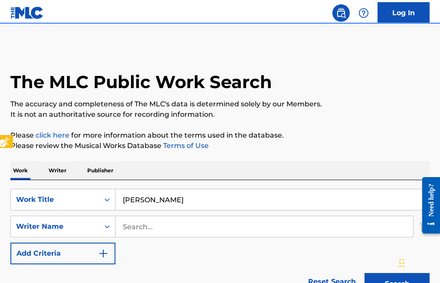
scroll to position [26, 0]
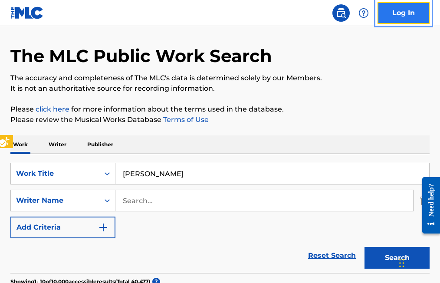
click at [393, 14] on link "Log In" at bounding box center [404, 13] width 52 height 22
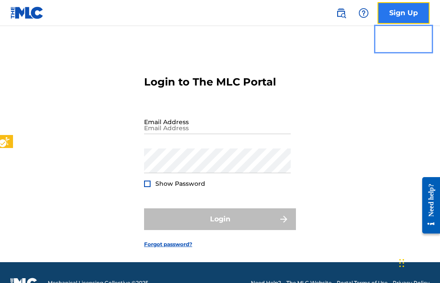
scroll to position [21, 0]
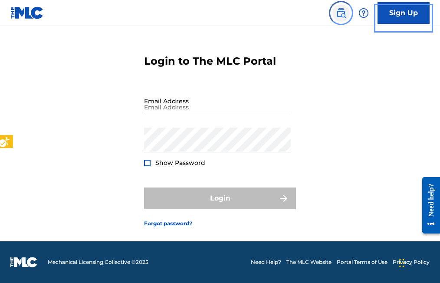
click at [343, 15] on img "Page Menu" at bounding box center [341, 13] width 10 height 10
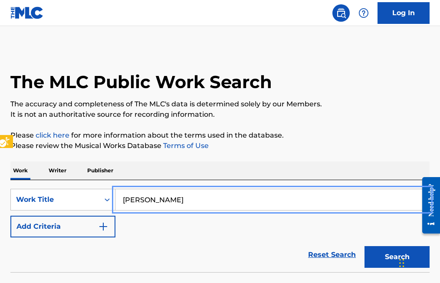
type input "MIGUEL LUNA"
click at [10, 216] on button "Add Criteria" at bounding box center [62, 227] width 105 height 22
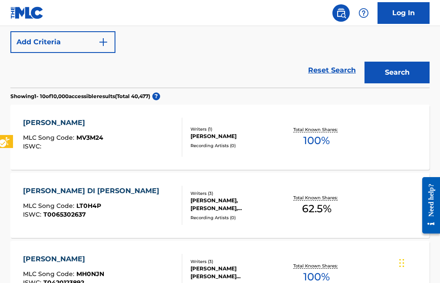
scroll to position [217, 0]
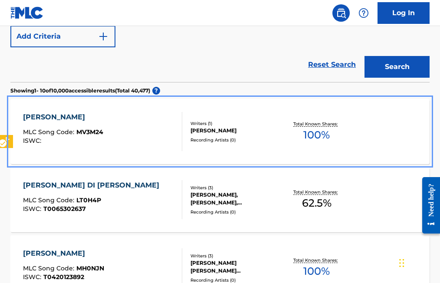
click at [89, 129] on span "MV3M24" at bounding box center [89, 132] width 27 height 8
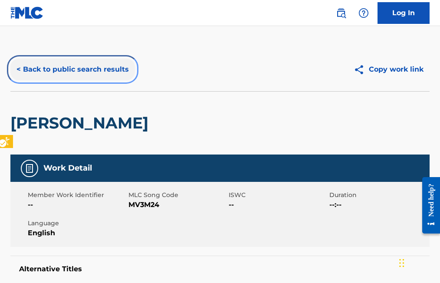
click at [17, 69] on button "< Back to public search results" at bounding box center [72, 70] width 125 height 22
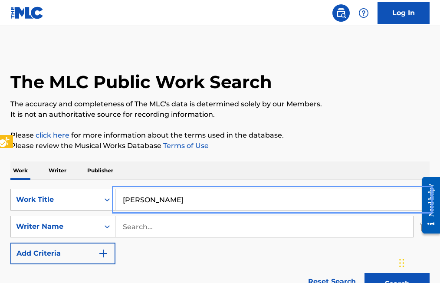
drag, startPoint x: 183, startPoint y: 200, endPoint x: 73, endPoint y: 202, distance: 110.8
click at [365, 273] on button "Search" at bounding box center [397, 284] width 65 height 22
type input "EL REY DE CORAZONES\"
click at [365, 273] on button "Search" at bounding box center [397, 284] width 65 height 22
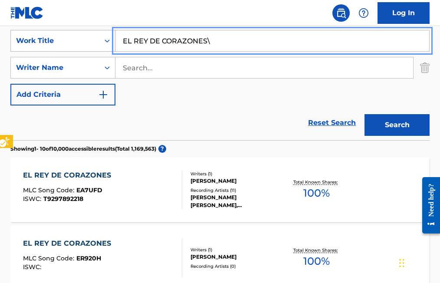
scroll to position [217, 0]
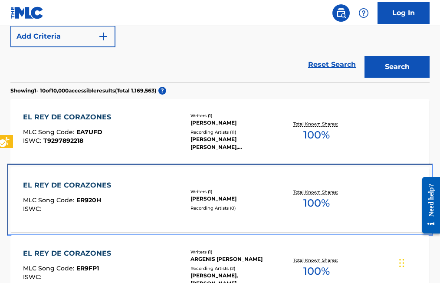
click at [95, 200] on span "ER920H" at bounding box center [88, 200] width 25 height 8
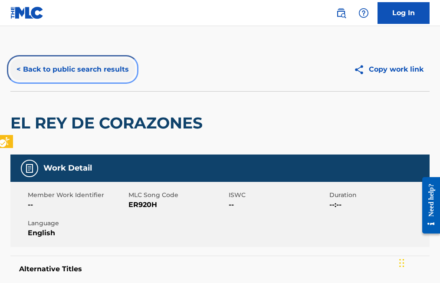
click at [15, 66] on button "< Back to public search results" at bounding box center [72, 70] width 125 height 22
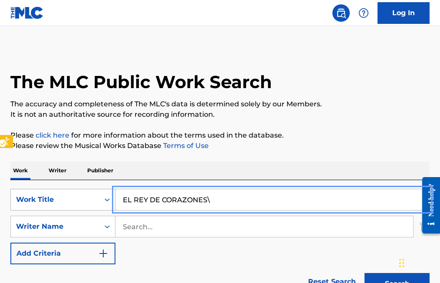
drag, startPoint x: 214, startPoint y: 198, endPoint x: 113, endPoint y: 198, distance: 101.2
type input "EMMA"
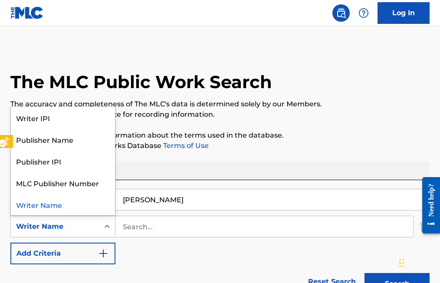
click at [111, 222] on icon "Search Form" at bounding box center [107, 226] width 9 height 9
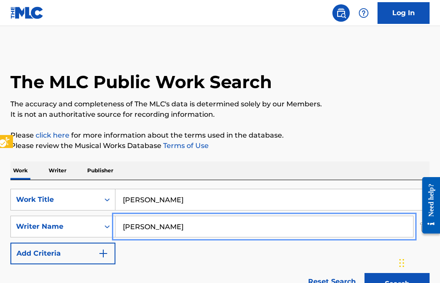
type input "PLACIDO SALAZAR"
click at [365, 273] on button "Search" at bounding box center [397, 284] width 65 height 22
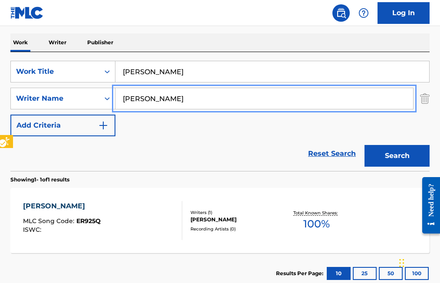
scroll to position [130, 0]
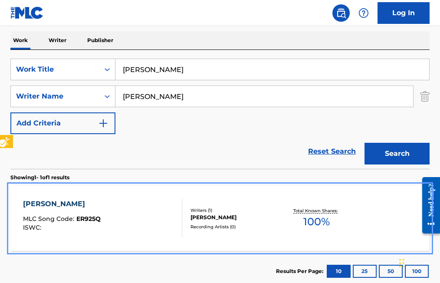
click at [94, 218] on span "ER925Q" at bounding box center [88, 219] width 24 height 8
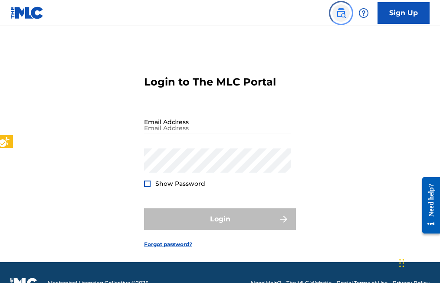
click at [342, 12] on img "Page Menu" at bounding box center [341, 13] width 10 height 10
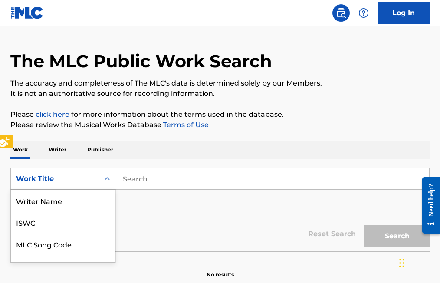
scroll to position [55, 0]
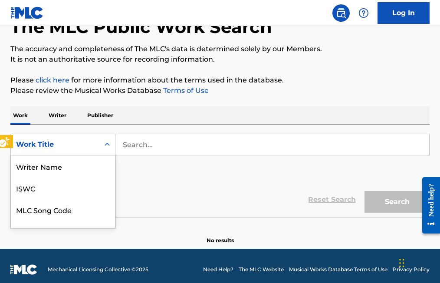
click at [109, 155] on div "8 results available. Use Up and Down to choose options, press Enter to select t…" at bounding box center [62, 145] width 105 height 22
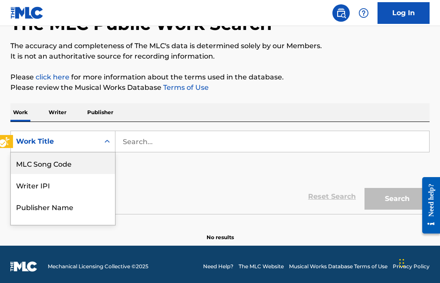
click at [109, 142] on icon "On" at bounding box center [107, 141] width 9 height 9
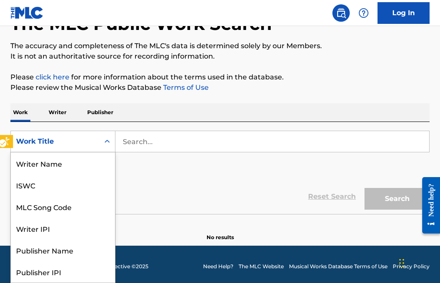
scroll to position [43, 0]
click at [109, 143] on icon "On" at bounding box center [107, 141] width 9 height 9
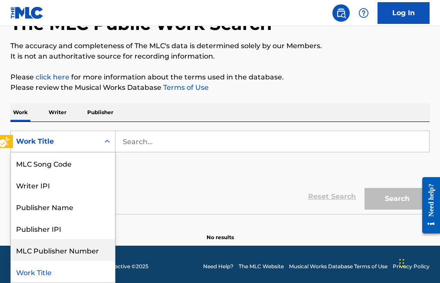
scroll to position [0, 0]
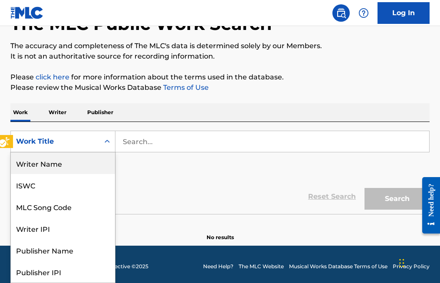
click at [52, 165] on div "Writer Name" at bounding box center [63, 163] width 104 height 22
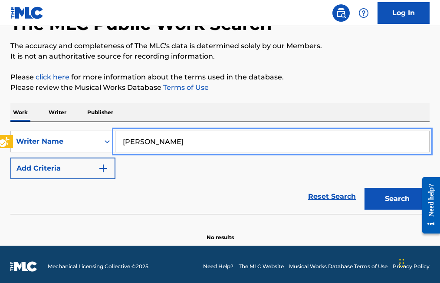
type input "[PERSON_NAME]"
click at [10, 158] on button "Add Criteria" at bounding box center [62, 169] width 105 height 22
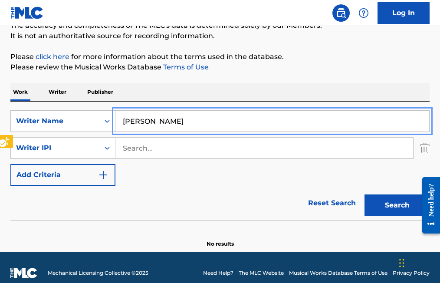
scroll to position [89, 0]
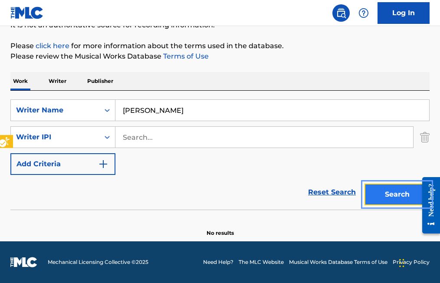
click at [390, 191] on button "Search" at bounding box center [397, 195] width 65 height 22
